Goal: Browse casually

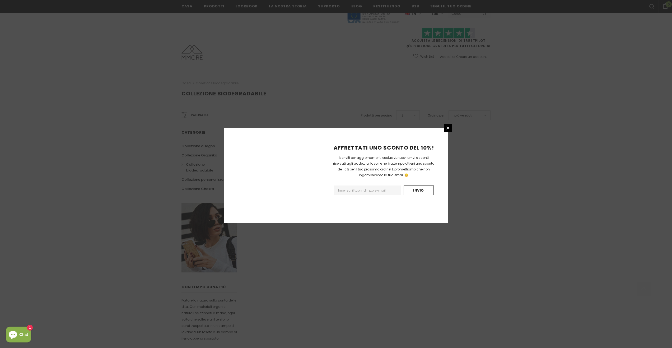
scroll to position [186, 0]
